Goal: Task Accomplishment & Management: Use online tool/utility

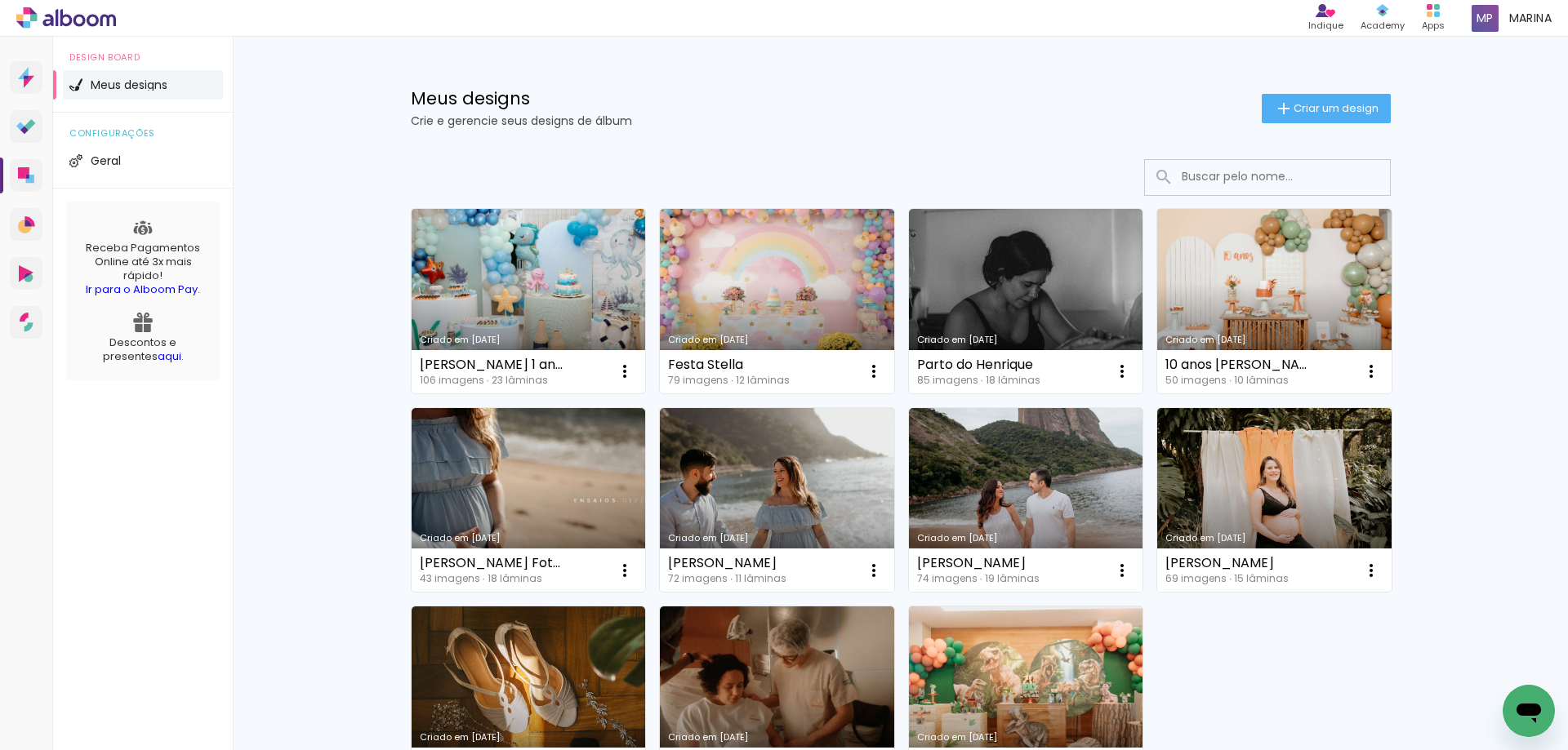
click at [552, 270] on link "Criado em [DATE]" at bounding box center [529, 301] width 235 height 184
